Goal: Transaction & Acquisition: Purchase product/service

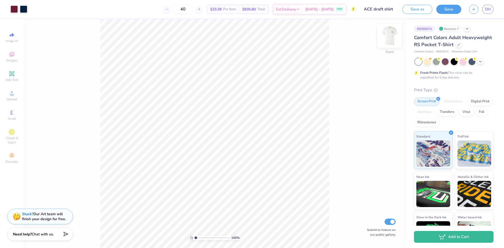
click at [388, 37] on img at bounding box center [389, 35] width 21 height 21
click at [450, 29] on div "Revision 7" at bounding box center [450, 28] width 24 height 7
click at [467, 32] on div "# 509697A Revision 7" at bounding box center [454, 28] width 80 height 7
click at [468, 30] on icon at bounding box center [467, 28] width 4 height 4
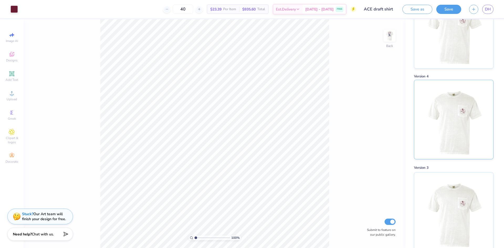
scroll to position [394, 0]
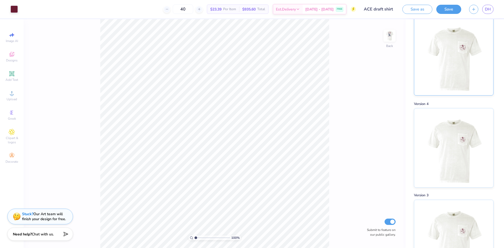
click at [458, 66] on img at bounding box center [453, 55] width 65 height 79
click at [392, 37] on img at bounding box center [389, 35] width 21 height 21
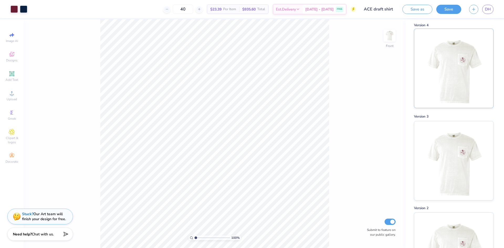
click at [451, 142] on img at bounding box center [453, 160] width 65 height 79
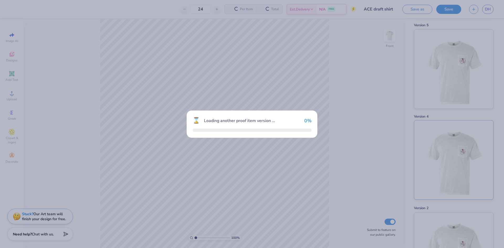
scroll to position [560, 0]
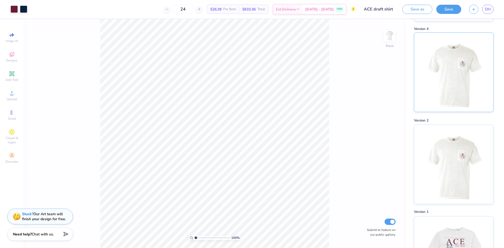
click at [465, 33] on img at bounding box center [453, 72] width 65 height 79
click at [473, 65] on img at bounding box center [453, 72] width 65 height 79
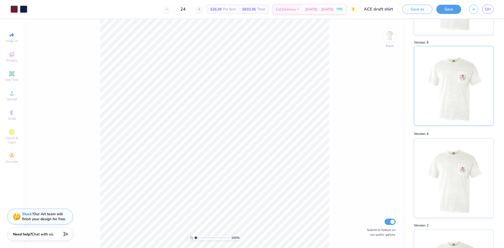
scroll to position [429, 0]
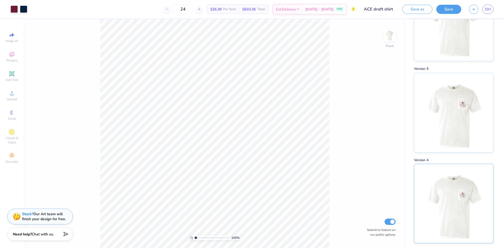
click at [465, 164] on img at bounding box center [453, 203] width 65 height 79
click at [455, 96] on img at bounding box center [453, 111] width 65 height 79
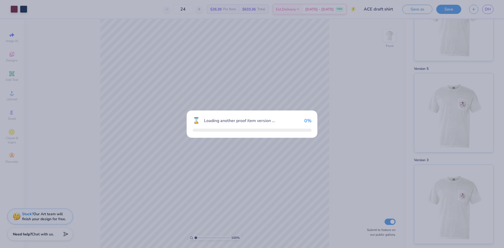
type input "40"
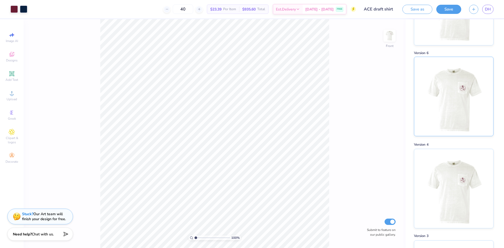
scroll to position [350, 0]
click at [450, 75] on img at bounding box center [453, 99] width 65 height 79
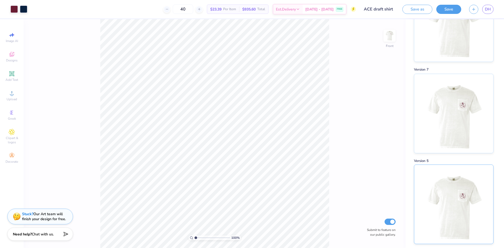
scroll to position [219, 0]
